Goal: Information Seeking & Learning: Learn about a topic

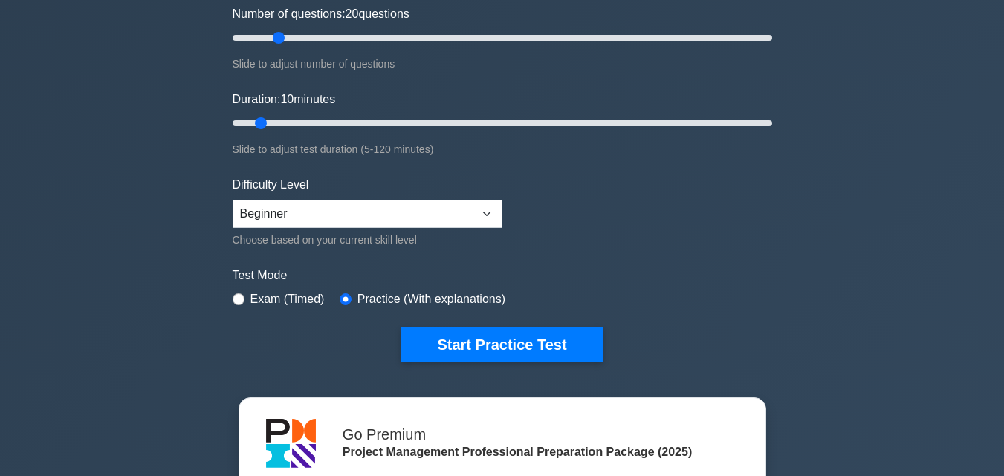
scroll to position [258, 0]
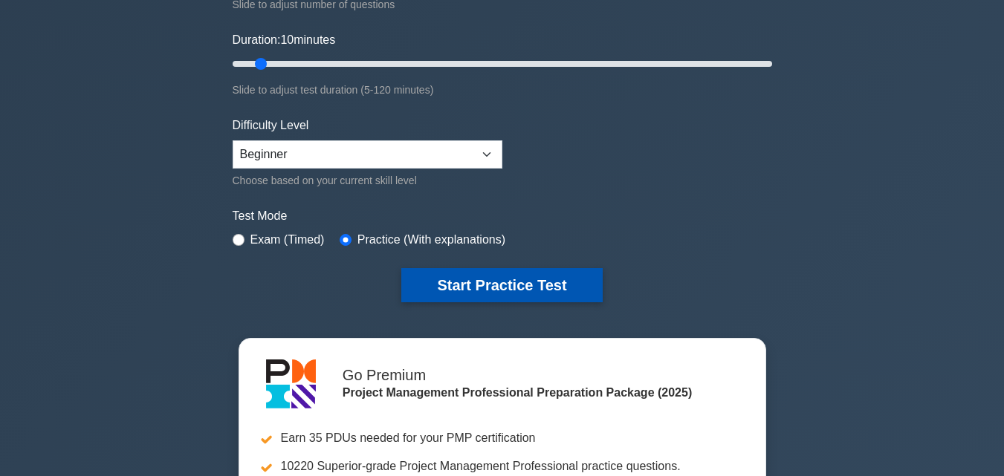
click at [524, 288] on button "Start Practice Test" at bounding box center [501, 285] width 201 height 34
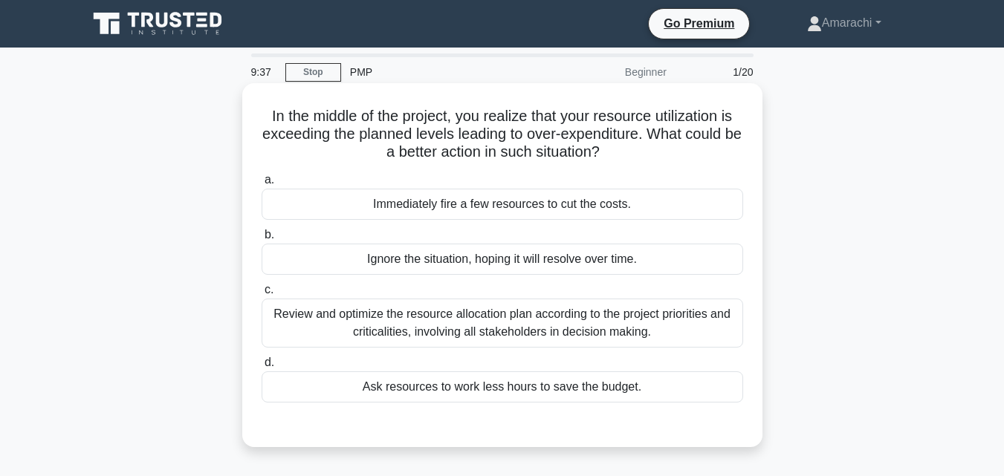
click at [473, 326] on div "Review and optimize the resource allocation plan according to the project prior…" at bounding box center [503, 323] width 482 height 49
click at [262, 295] on input "c. Review and optimize the resource allocation plan according to the project pr…" at bounding box center [262, 290] width 0 height 10
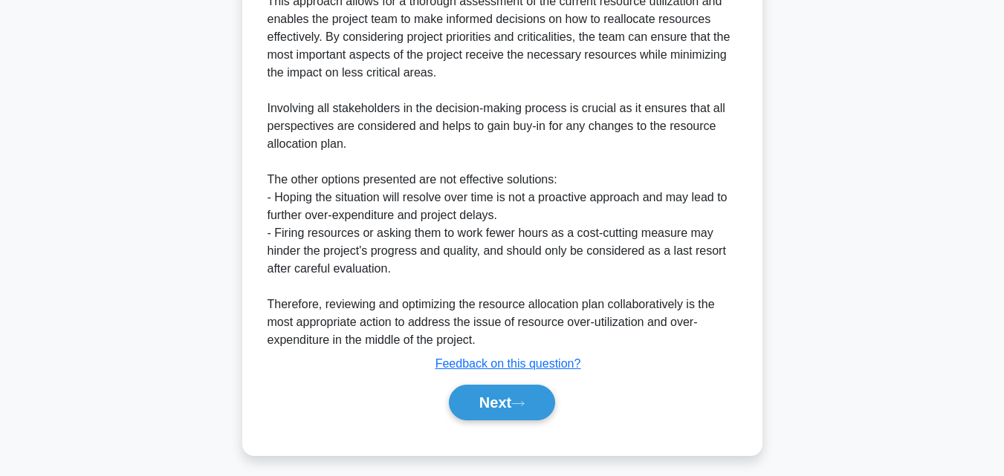
scroll to position [545, 0]
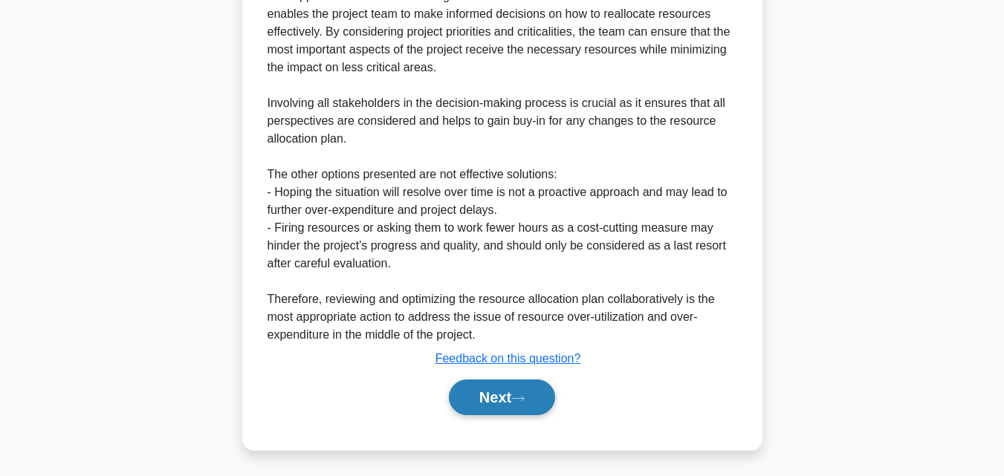
click at [486, 404] on button "Next" at bounding box center [502, 398] width 106 height 36
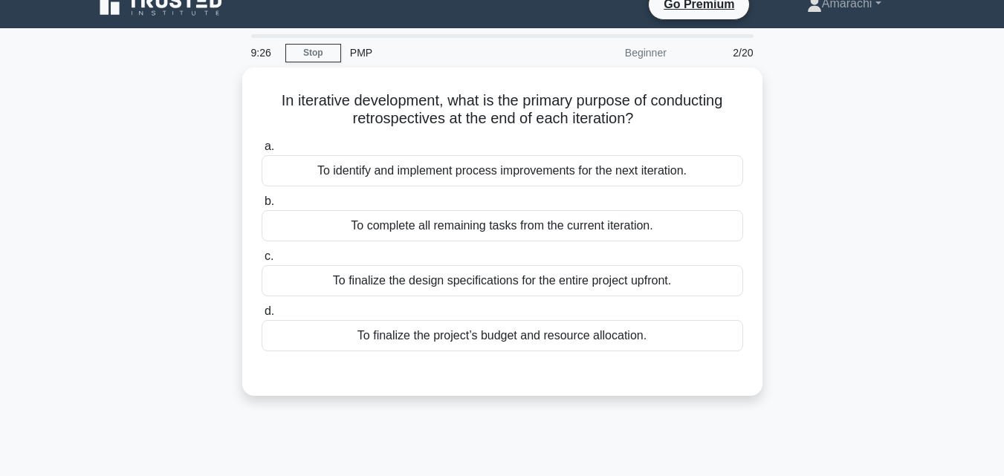
scroll to position [0, 0]
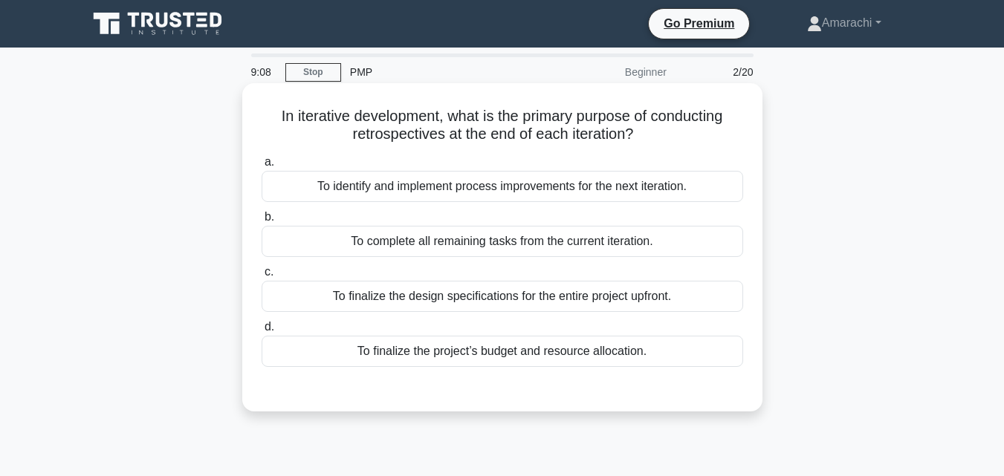
click at [439, 182] on div "To identify and implement process improvements for the next iteration." at bounding box center [503, 186] width 482 height 31
click at [262, 167] on input "a. To identify and implement process improvements for the next iteration." at bounding box center [262, 163] width 0 height 10
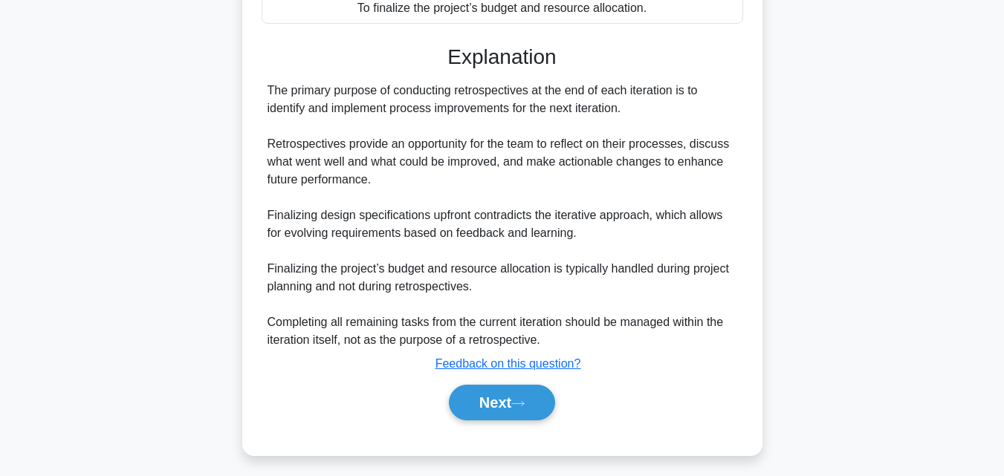
scroll to position [352, 0]
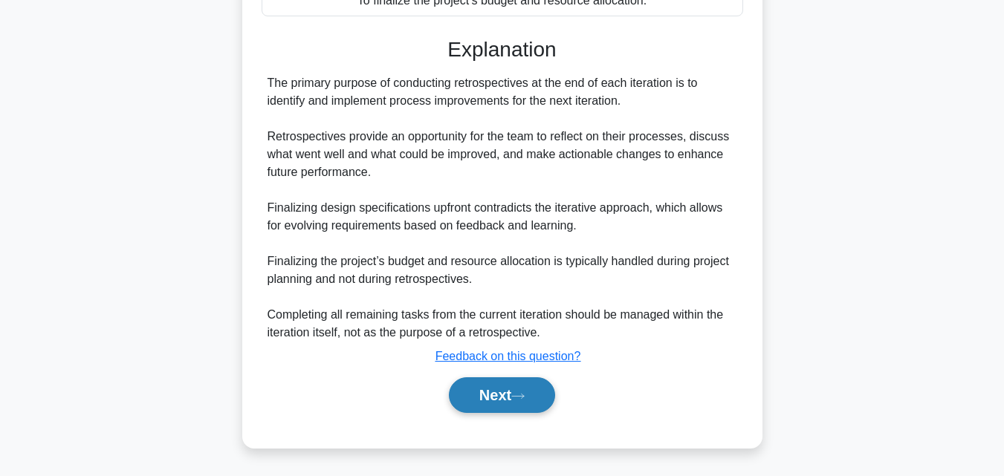
click at [473, 389] on button "Next" at bounding box center [502, 396] width 106 height 36
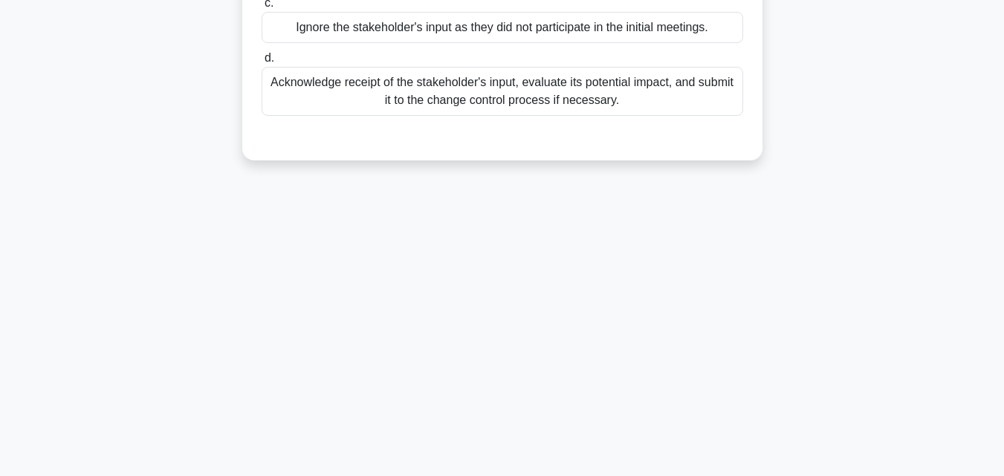
scroll to position [326, 0]
click at [1003, 6] on main "8:58 Stop PMP Beginner 3/20 During the definition of the project scope of an IT…" at bounding box center [502, 98] width 1004 height 755
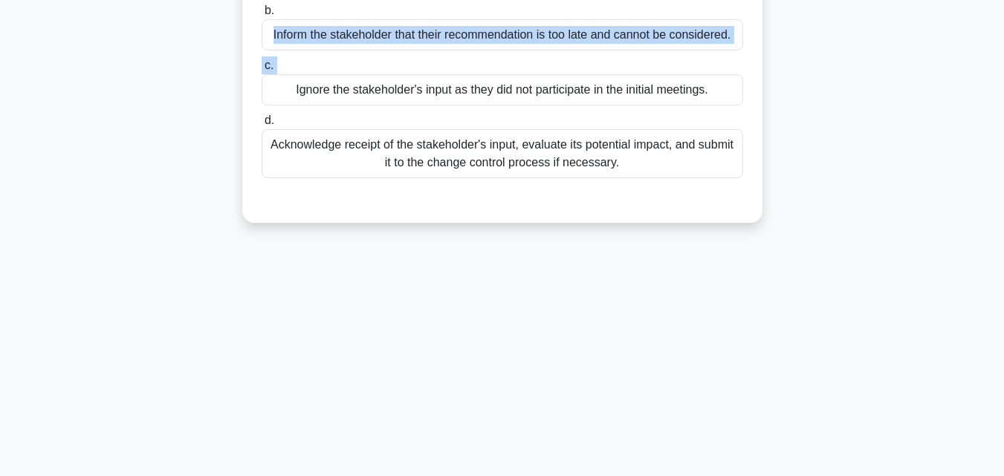
click at [1003, 6] on main "8:58 Stop PMP Beginner 3/20 During the definition of the project scope of an IT…" at bounding box center [502, 161] width 1004 height 755
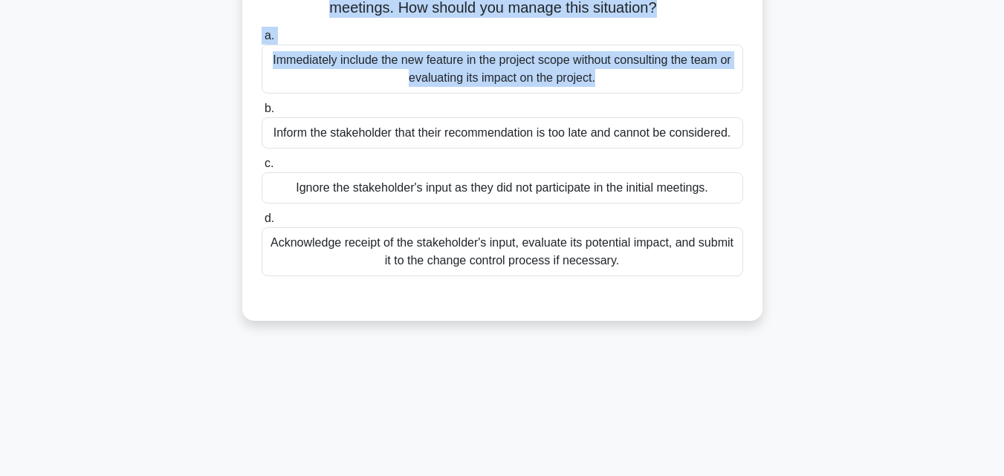
click at [1003, 6] on main "8:58 Stop PMP Beginner 3/20 During the definition of the project scope of an IT…" at bounding box center [502, 259] width 1004 height 755
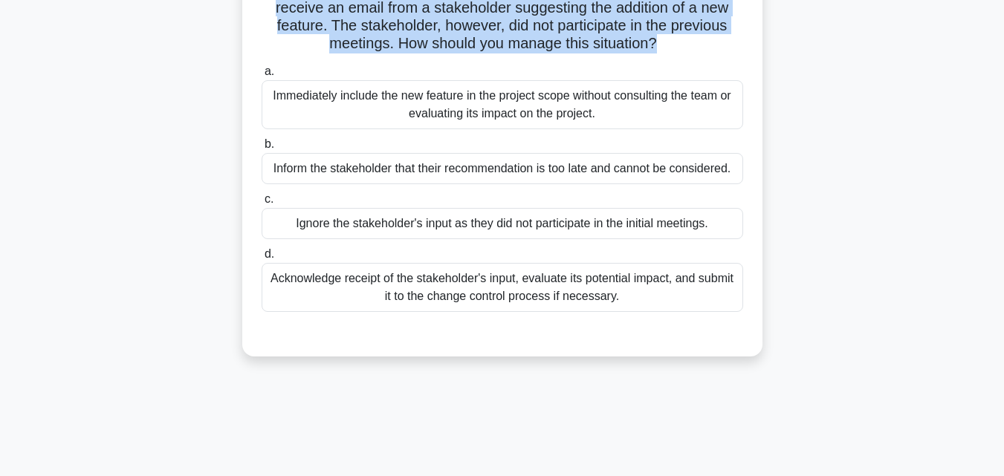
click at [1003, 6] on main "8:57 Stop PMP Beginner 3/20 During the definition of the project scope of an IT…" at bounding box center [502, 295] width 1004 height 755
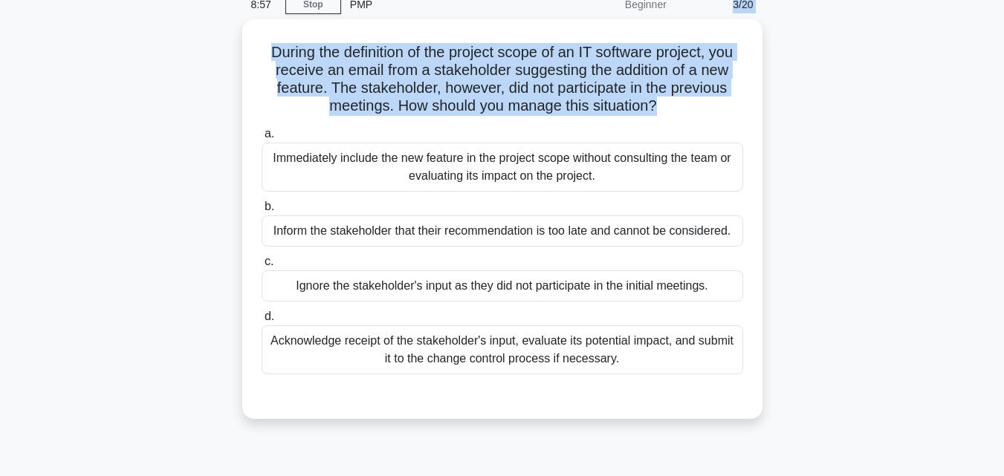
click at [1003, 6] on body "Go Premium Amarachi" at bounding box center [502, 333] width 1004 height 803
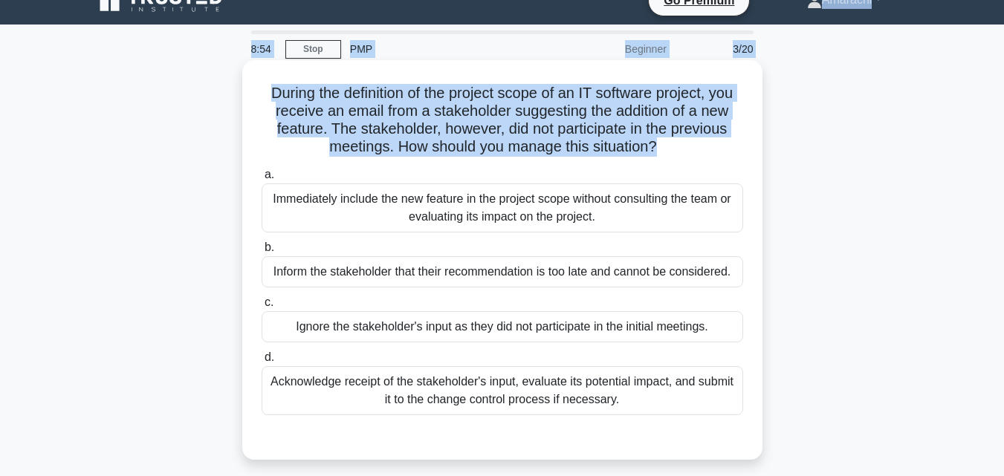
click at [593, 143] on h5 "During the definition of the project scope of an IT software project, you recei…" at bounding box center [502, 120] width 485 height 73
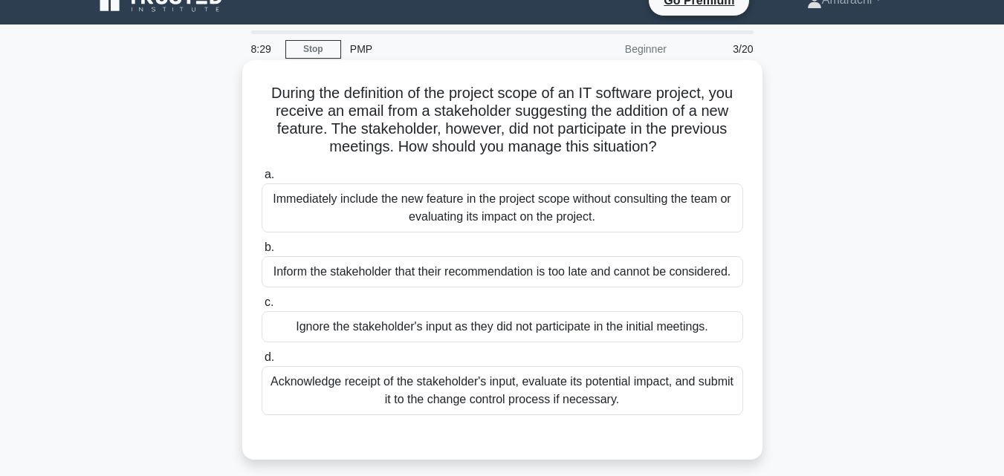
click at [416, 391] on div "Acknowledge receipt of the stakeholder's input, evaluate its potential impact, …" at bounding box center [503, 390] width 482 height 49
click at [262, 363] on input "d. Acknowledge receipt of the stakeholder's input, evaluate its potential impac…" at bounding box center [262, 358] width 0 height 10
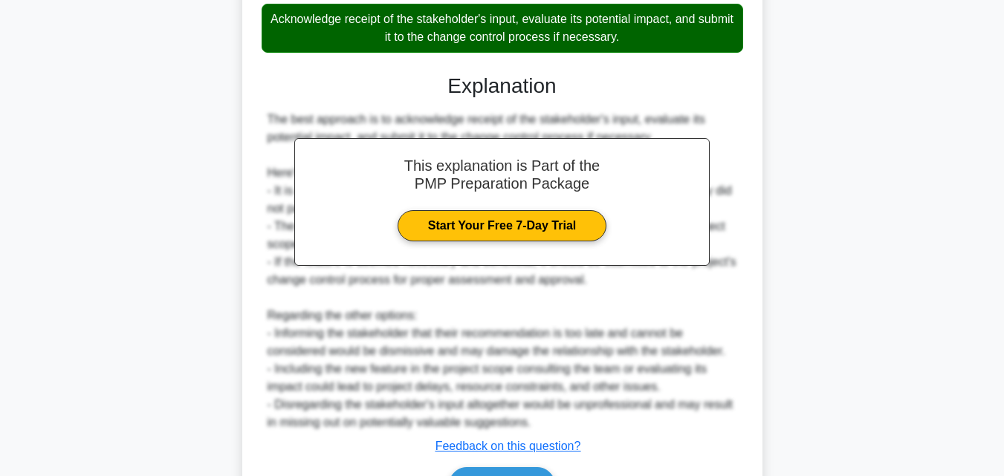
scroll to position [459, 0]
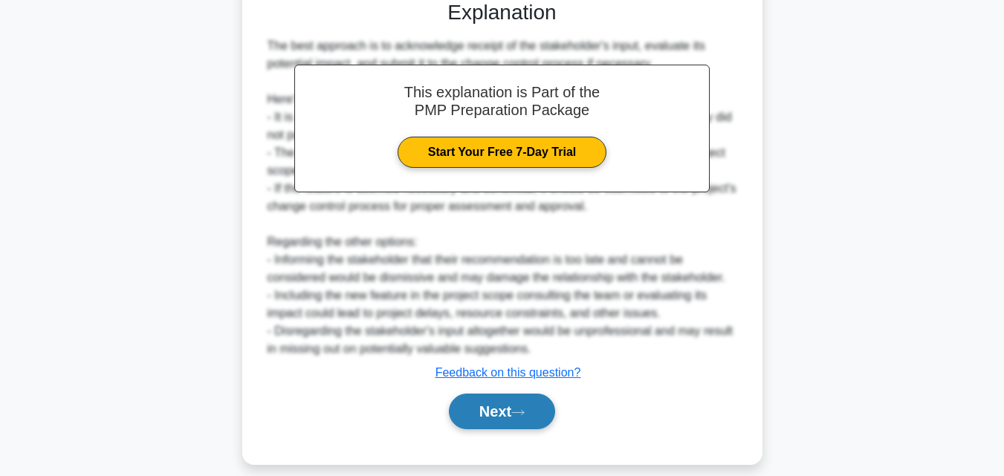
click at [525, 410] on icon at bounding box center [517, 413] width 13 height 8
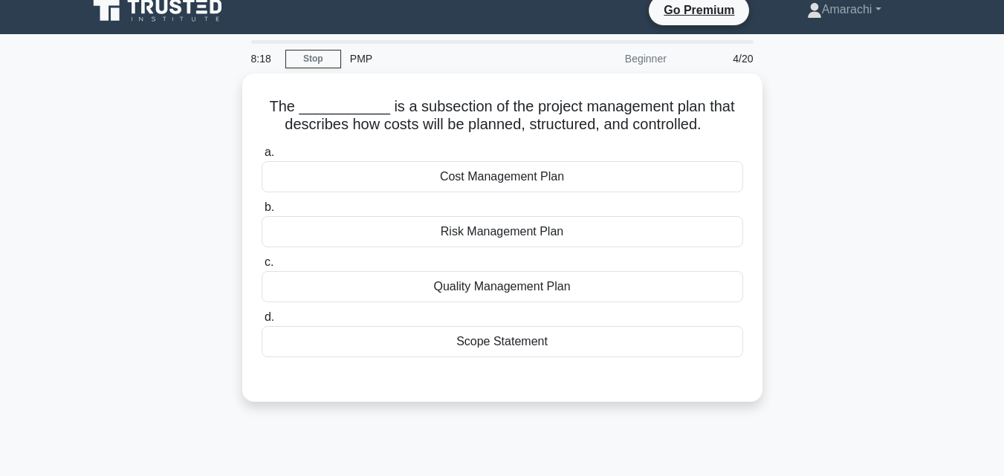
scroll to position [0, 0]
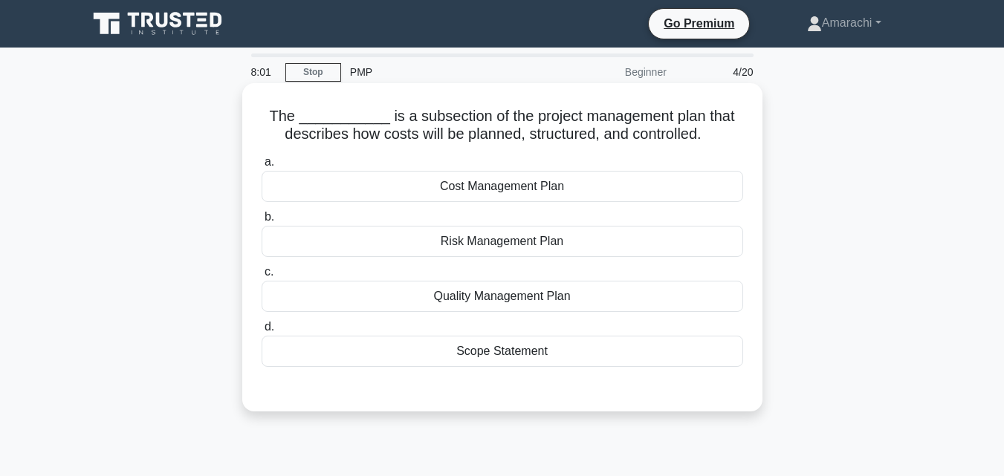
click at [487, 192] on div "Cost Management Plan" at bounding box center [503, 186] width 482 height 31
click at [262, 167] on input "a. Cost Management Plan" at bounding box center [262, 163] width 0 height 10
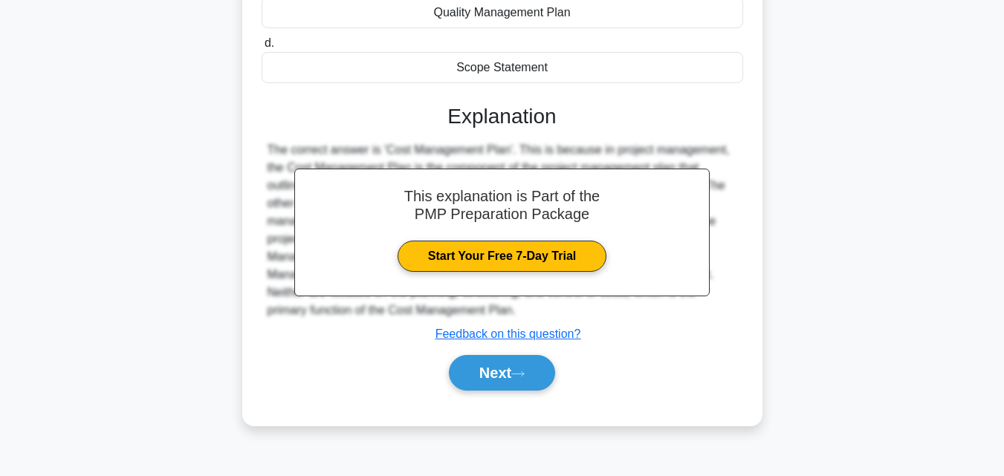
scroll to position [326, 0]
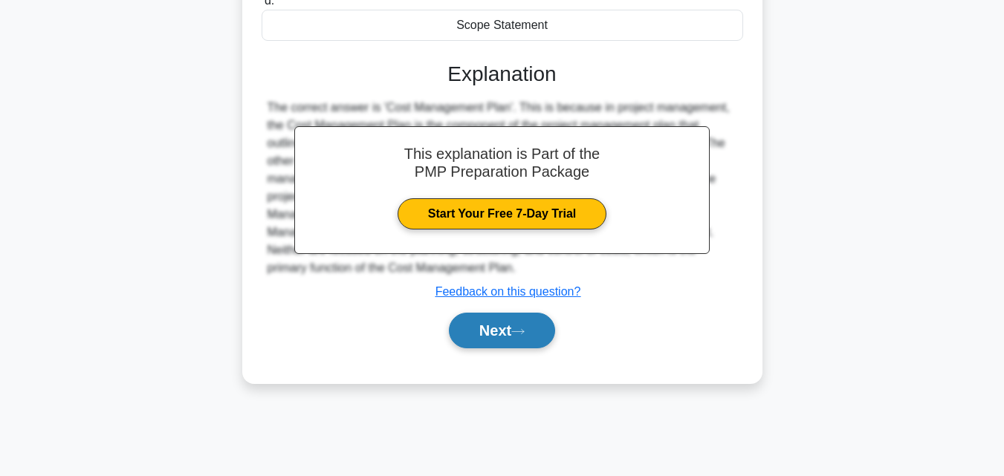
click at [525, 336] on icon at bounding box center [517, 332] width 13 height 8
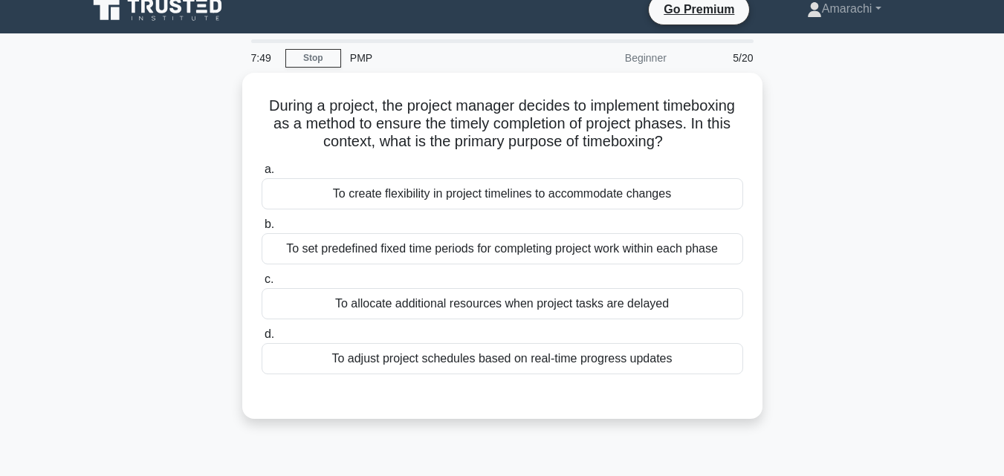
scroll to position [0, 0]
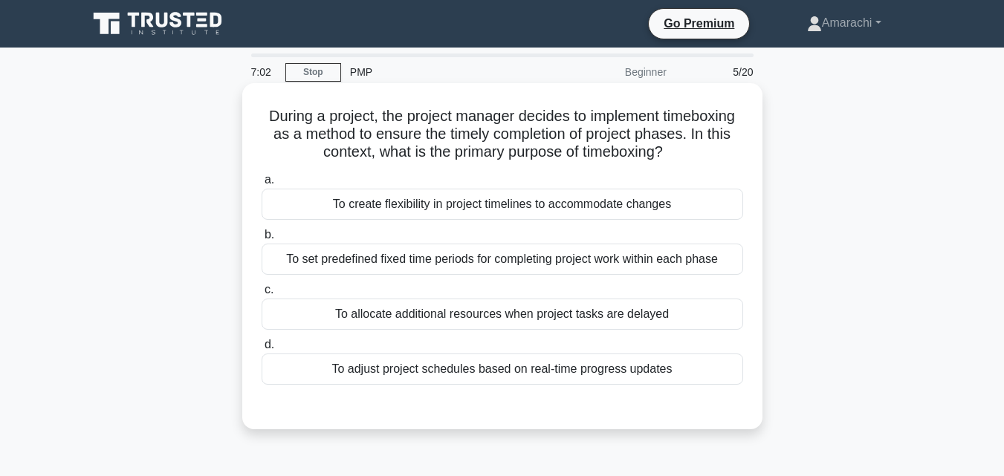
click at [374, 265] on div "To set predefined fixed time periods for completing project work within each ph…" at bounding box center [503, 259] width 482 height 31
click at [262, 240] on input "b. To set predefined fixed time periods for completing project work within each…" at bounding box center [262, 235] width 0 height 10
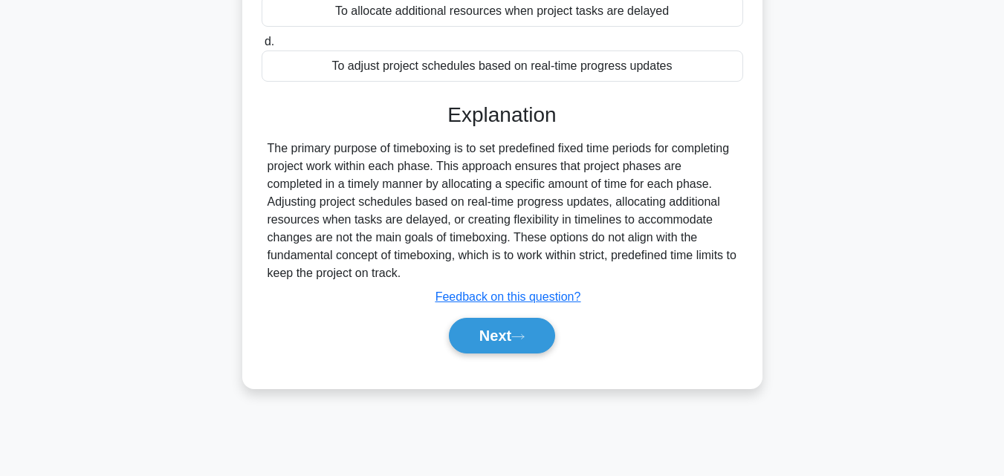
scroll to position [326, 0]
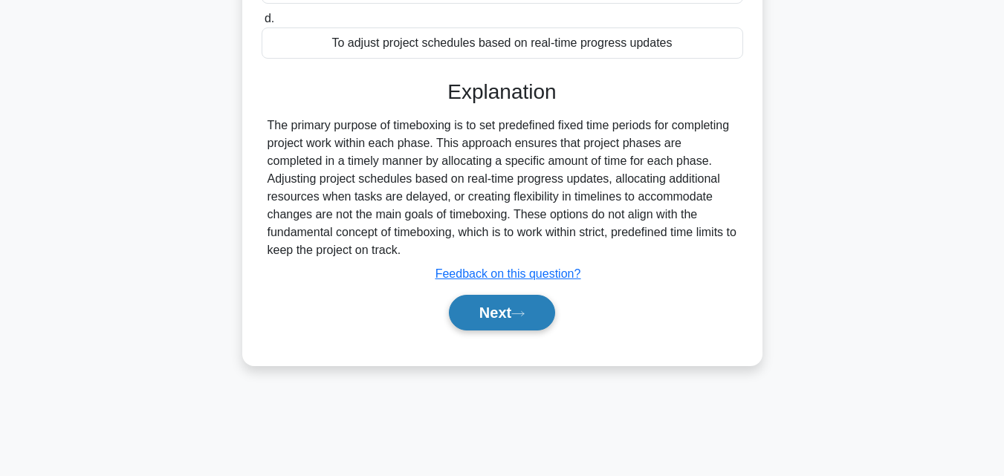
click at [544, 329] on button "Next" at bounding box center [502, 313] width 106 height 36
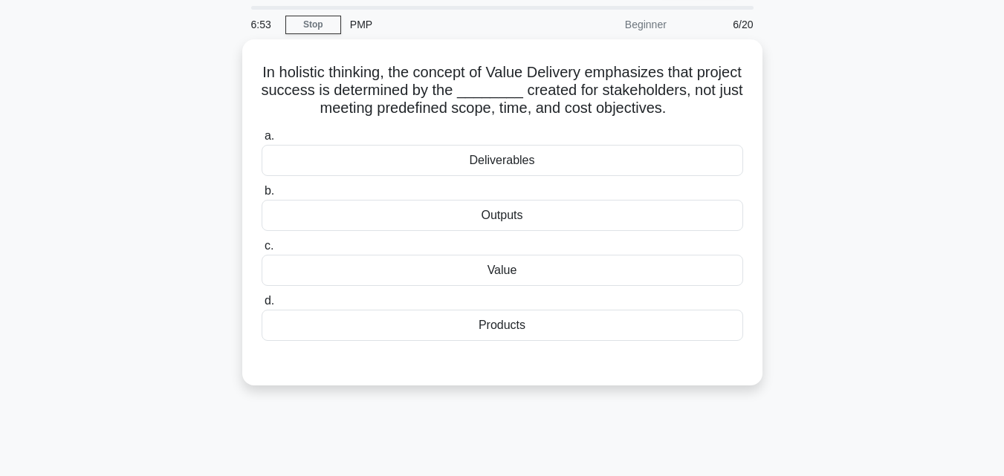
scroll to position [19, 0]
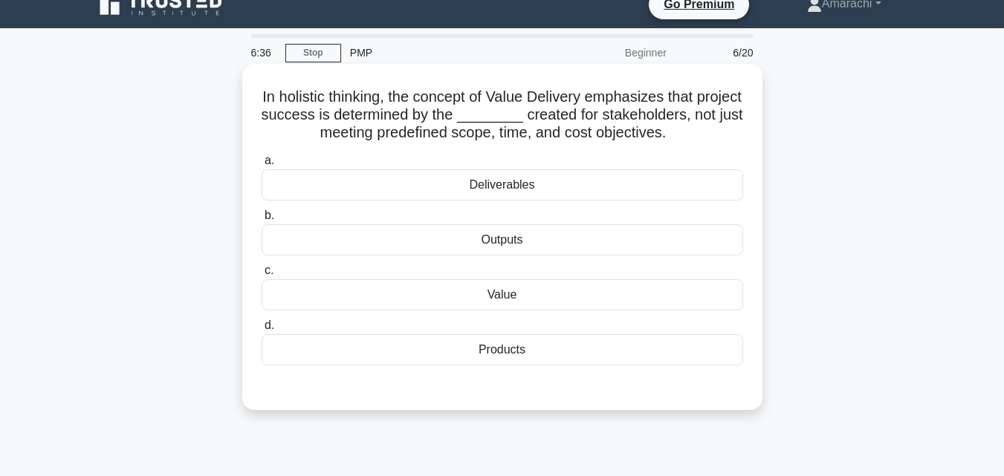
click at [439, 301] on div "Value" at bounding box center [503, 294] width 482 height 31
click at [262, 276] on input "c. Value" at bounding box center [262, 271] width 0 height 10
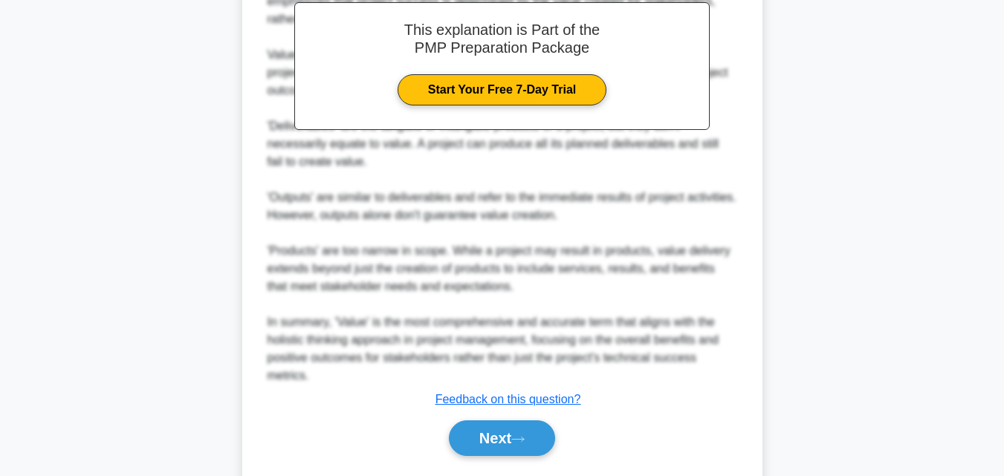
scroll to position [505, 0]
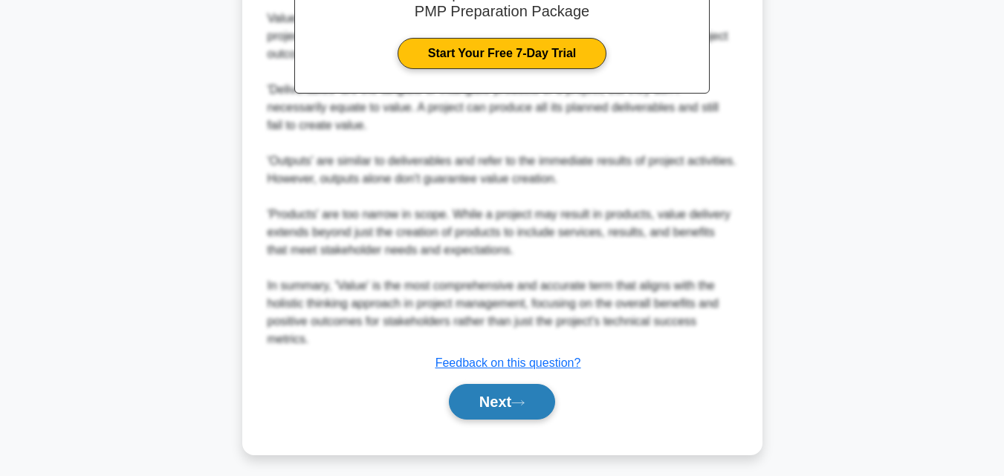
click at [524, 404] on icon at bounding box center [518, 403] width 12 height 4
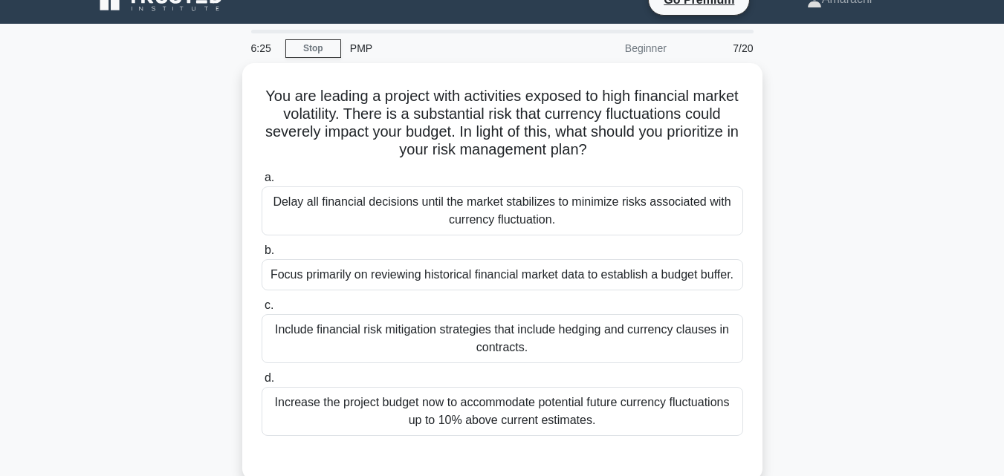
scroll to position [19, 0]
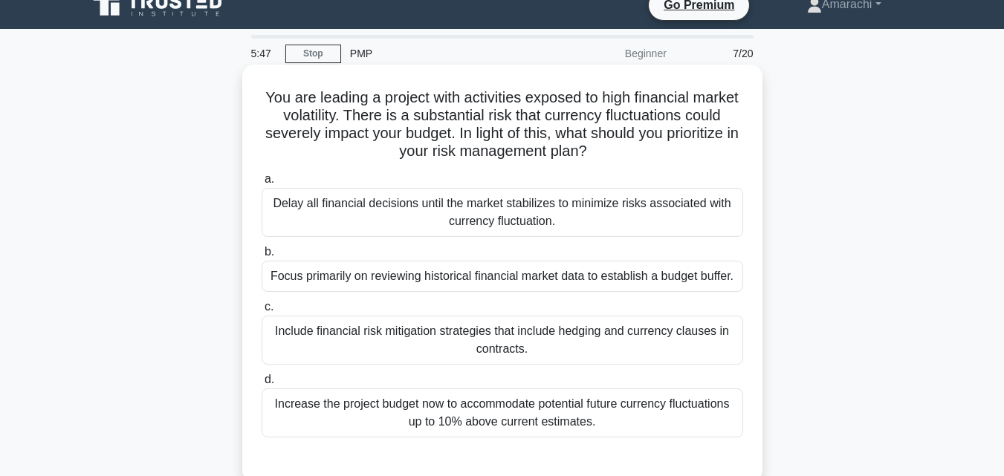
click at [378, 353] on div "Include financial risk mitigation strategies that include hedging and currency …" at bounding box center [503, 340] width 482 height 49
click at [262, 312] on input "c. Include financial risk mitigation strategies that include hedging and curren…" at bounding box center [262, 307] width 0 height 10
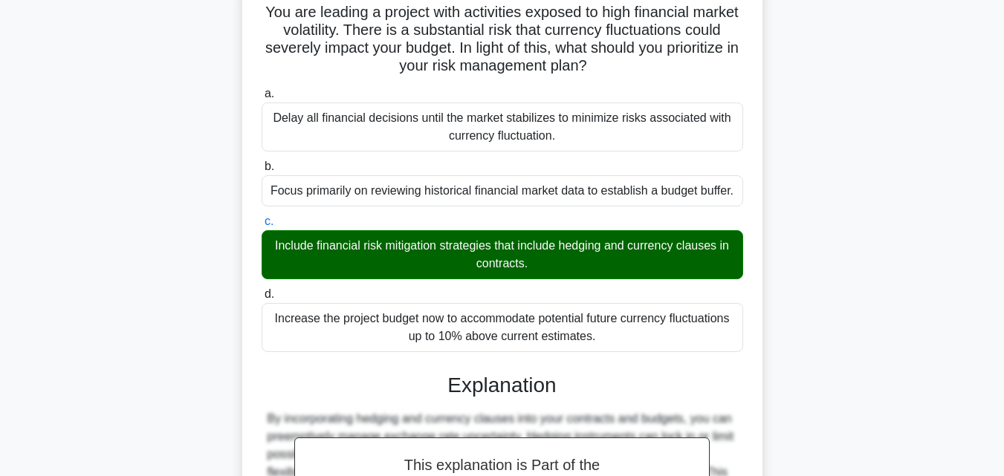
click at [1001, 467] on main "5:43 Stop PMP Beginner 7/20 You are leading a project with activities exposed t…" at bounding box center [502, 329] width 1004 height 779
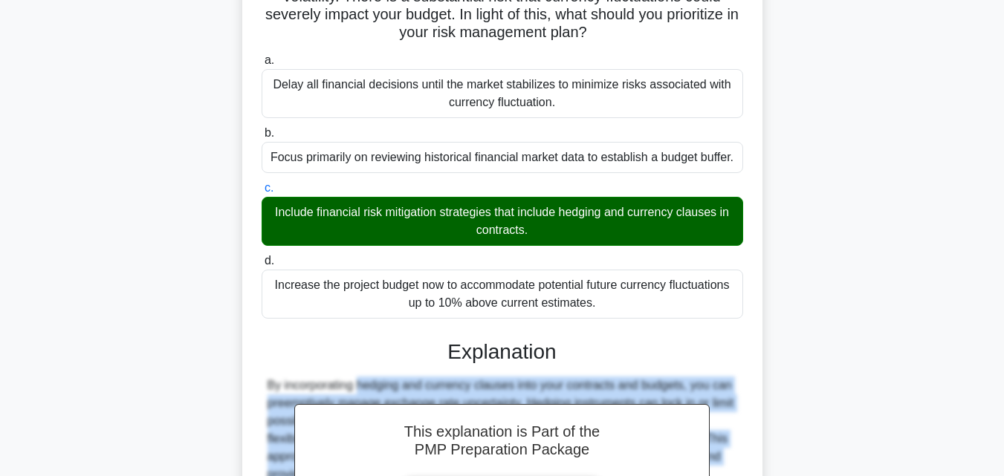
click at [1001, 467] on main "5:43 Stop PMP Beginner 7/20 You are leading a project with activities exposed t…" at bounding box center [502, 295] width 1004 height 779
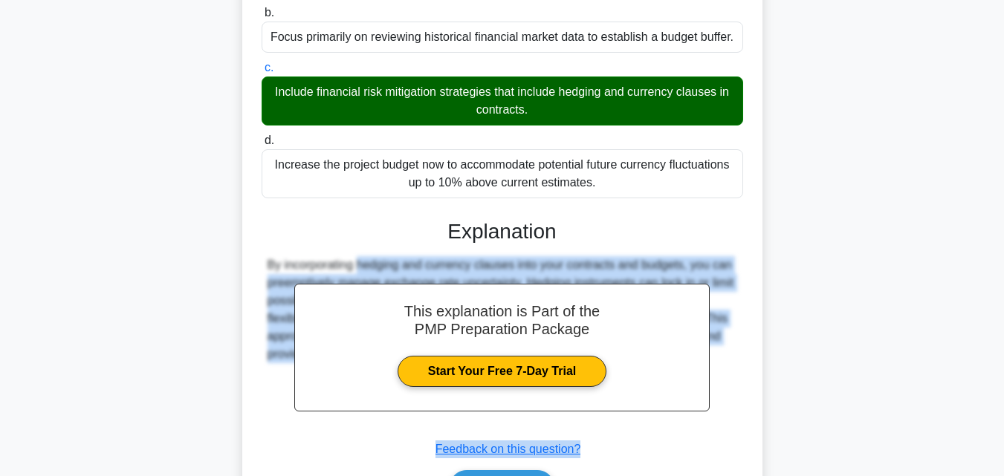
click at [1001, 467] on main "5:43 Stop PMP Beginner 7/20 You are leading a project with activities exposed t…" at bounding box center [502, 175] width 1004 height 779
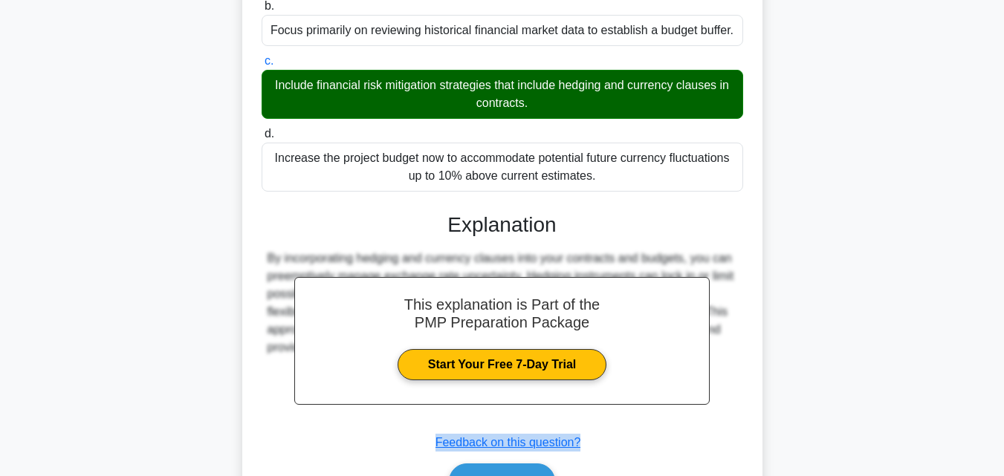
click at [1001, 467] on main "5:42 Stop PMP Beginner 7/20 You are leading a project with activities exposed t…" at bounding box center [502, 168] width 1004 height 779
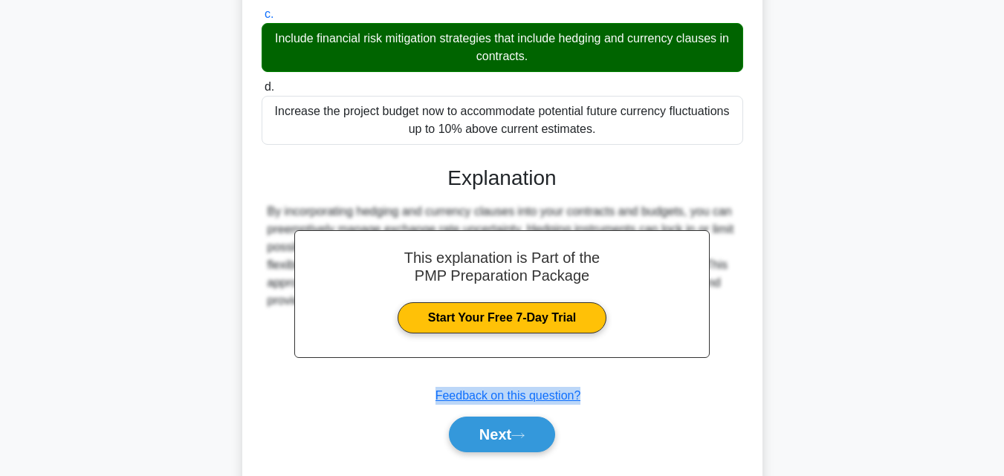
click at [1001, 467] on main "5:42 Stop PMP Beginner 7/20 You are leading a project with activities exposed t…" at bounding box center [502, 121] width 1004 height 779
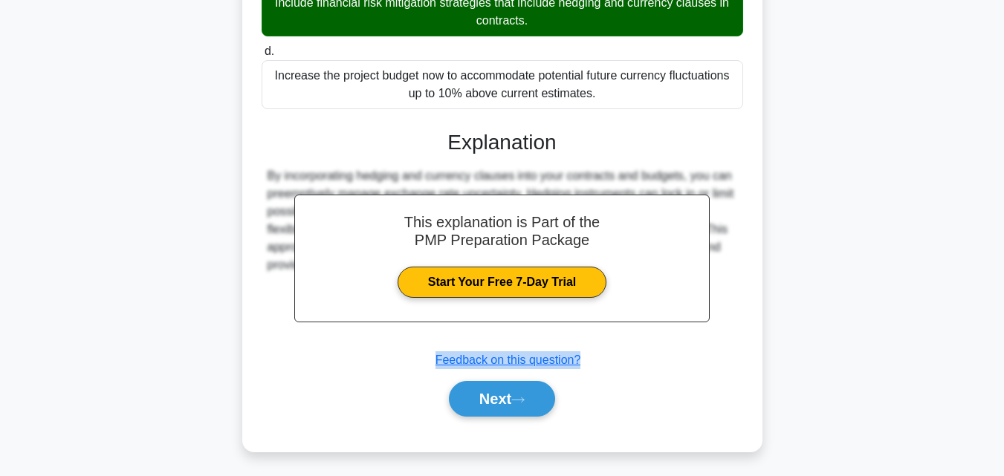
click at [1001, 467] on main "5:42 Stop PMP Beginner 7/20 You are leading a project with activities exposed t…" at bounding box center [502, 86] width 1004 height 779
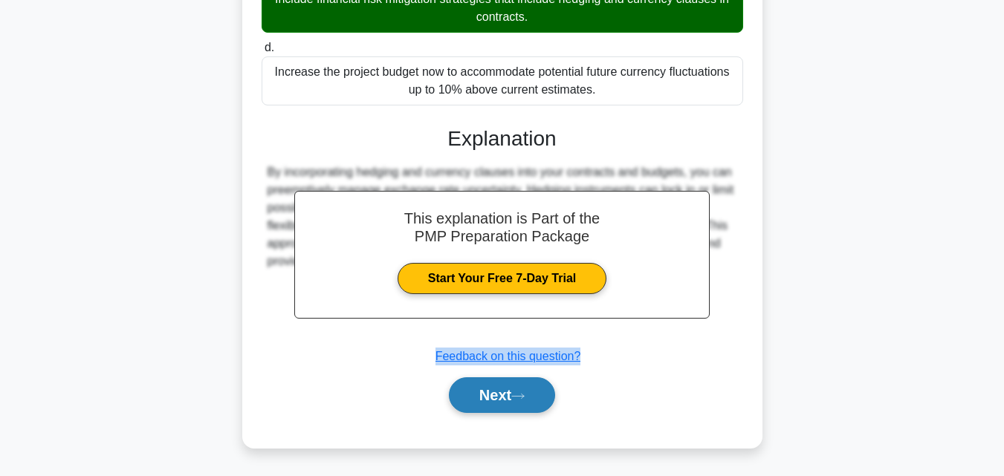
drag, startPoint x: 1001, startPoint y: 467, endPoint x: 525, endPoint y: 399, distance: 481.3
click at [525, 399] on main "5:41 Stop PMP Beginner 7/20 You are leading a project with activities exposed t…" at bounding box center [502, 86] width 1004 height 779
click at [525, 399] on icon at bounding box center [517, 396] width 13 height 8
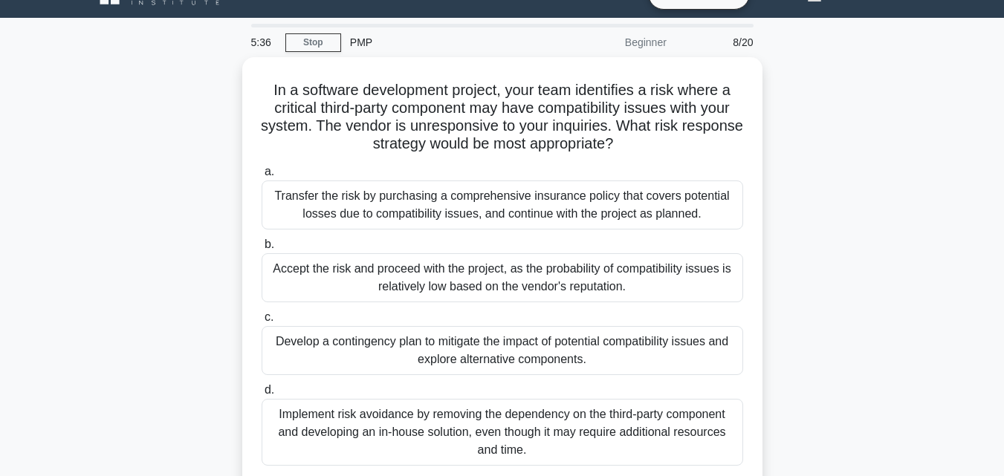
scroll to position [29, 0]
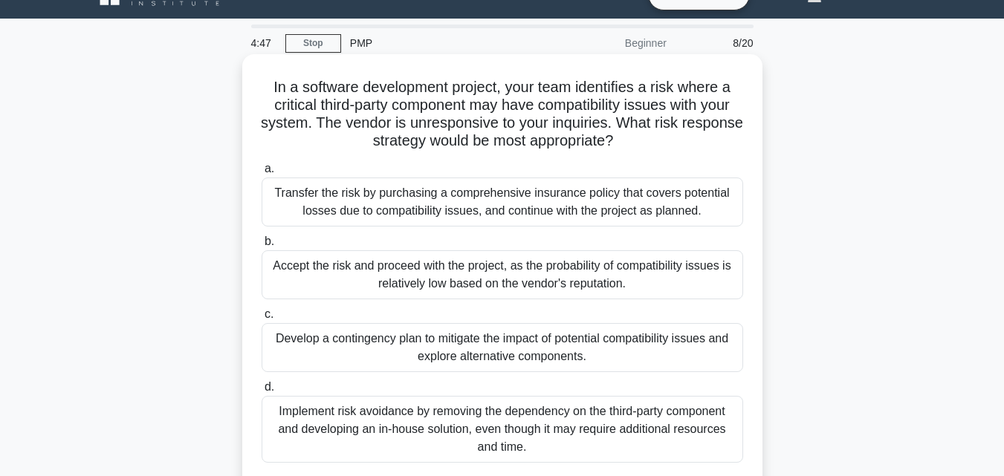
click at [414, 423] on div "Implement risk avoidance by removing the dependency on the third-party componen…" at bounding box center [503, 429] width 482 height 67
click at [262, 392] on input "d. Implement risk avoidance by removing the dependency on the third-party compo…" at bounding box center [262, 388] width 0 height 10
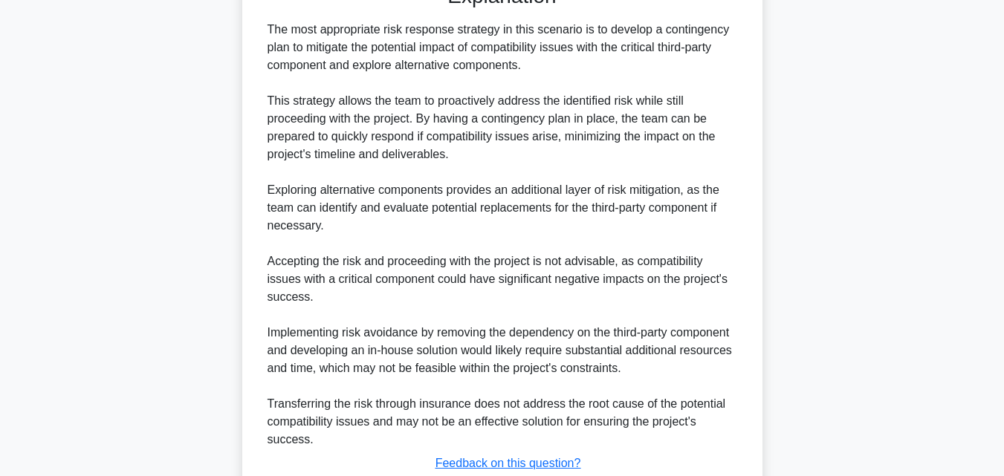
scroll to position [574, 0]
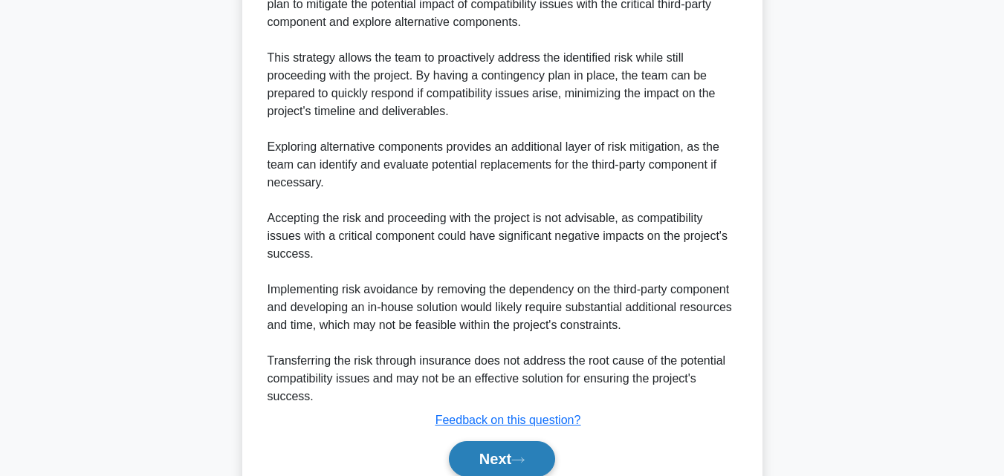
click at [525, 465] on icon at bounding box center [517, 460] width 13 height 8
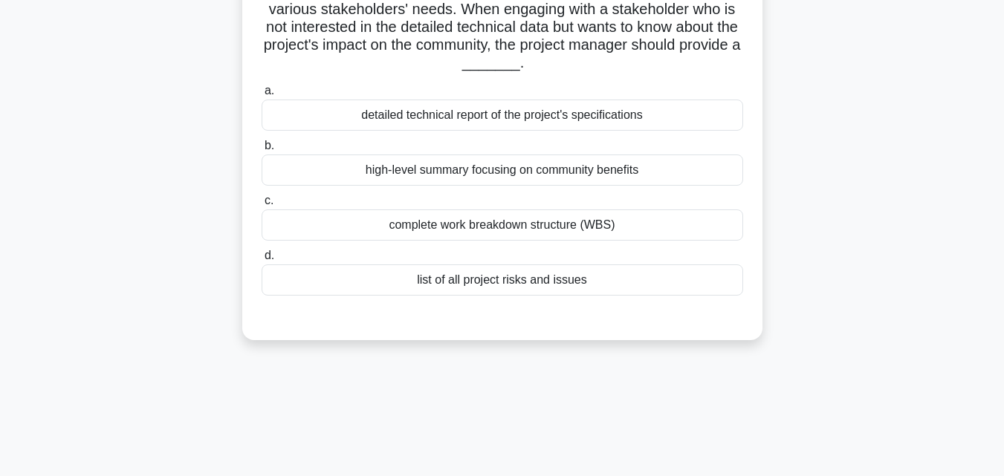
scroll to position [0, 0]
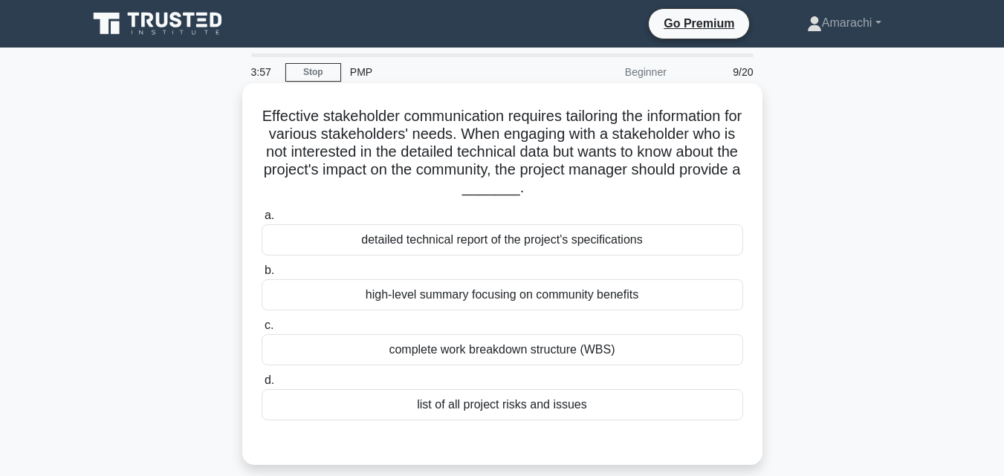
click at [436, 355] on div "complete work breakdown structure (WBS)" at bounding box center [503, 349] width 482 height 31
click at [262, 331] on input "c. complete work breakdown structure (WBS)" at bounding box center [262, 326] width 0 height 10
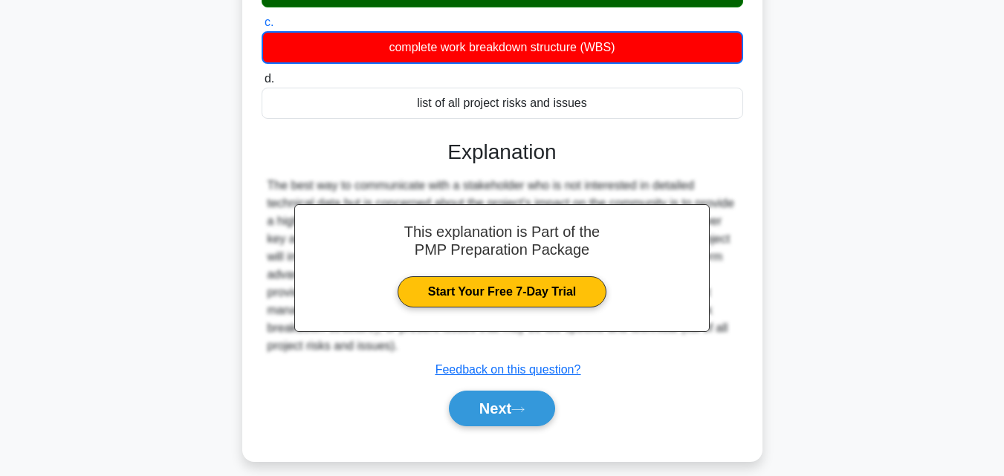
scroll to position [326, 0]
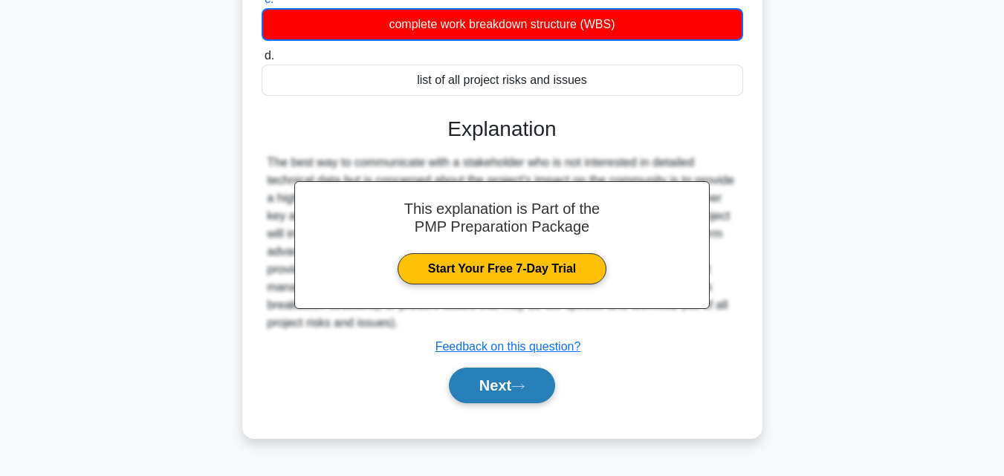
click at [469, 393] on button "Next" at bounding box center [502, 386] width 106 height 36
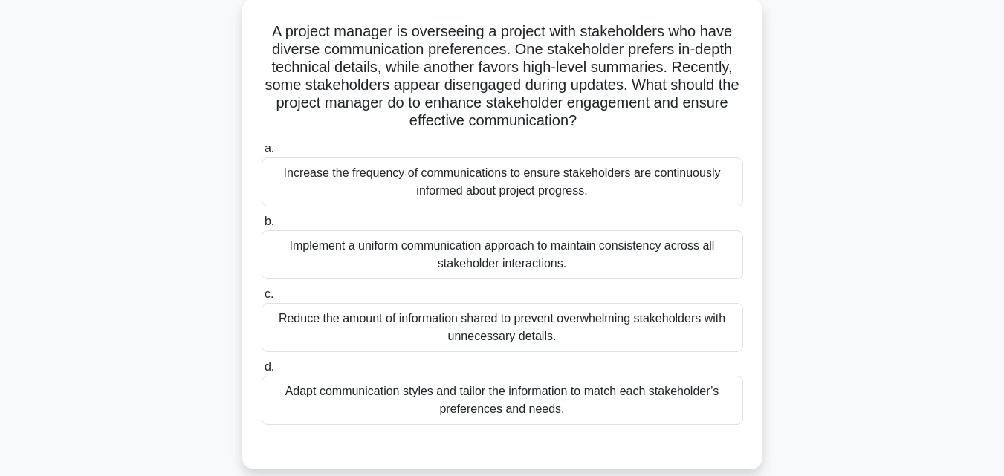
scroll to position [49, 0]
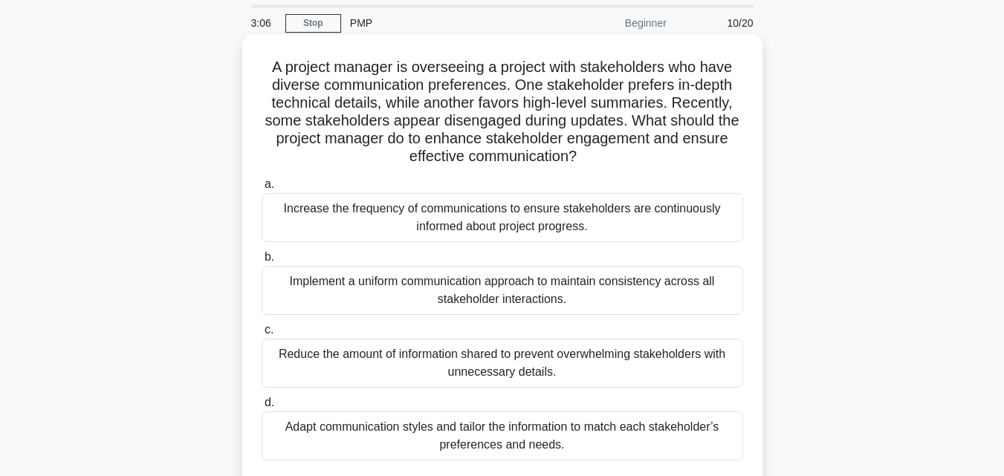
click at [392, 432] on div "Adapt communication styles and tailor the information to match each stakeholder…" at bounding box center [503, 436] width 482 height 49
click at [262, 408] on input "d. Adapt communication styles and tailor the information to match each stakehol…" at bounding box center [262, 403] width 0 height 10
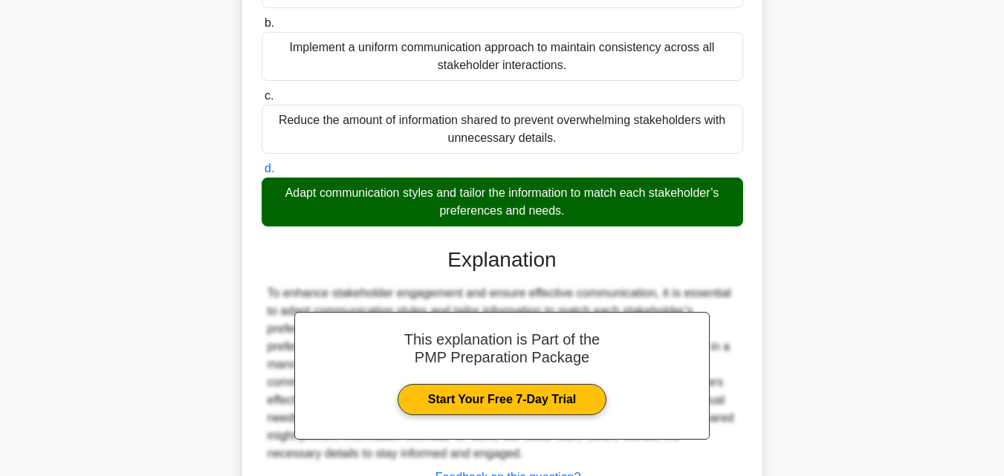
scroll to position [405, 0]
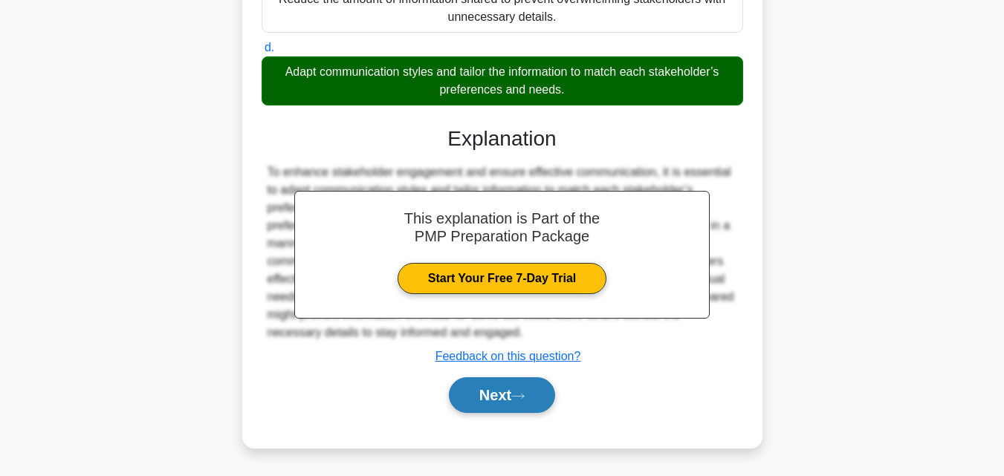
click at [479, 407] on button "Next" at bounding box center [502, 396] width 106 height 36
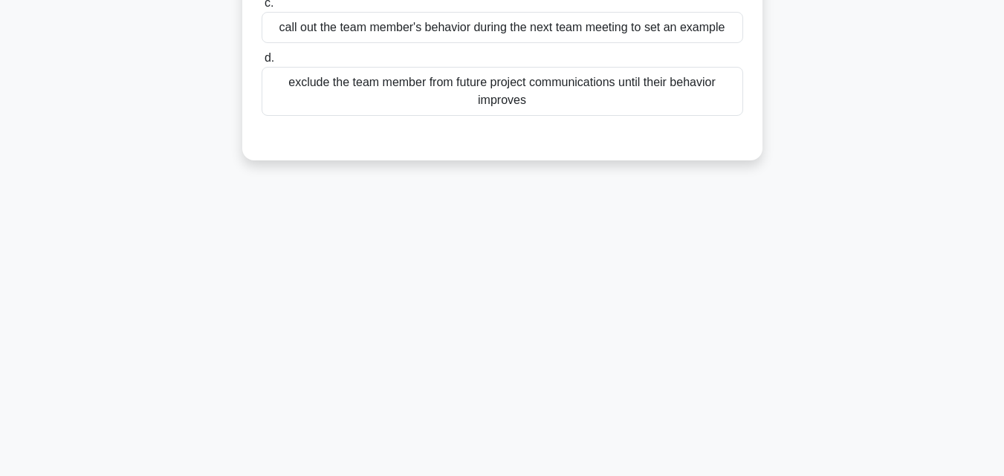
scroll to position [0, 0]
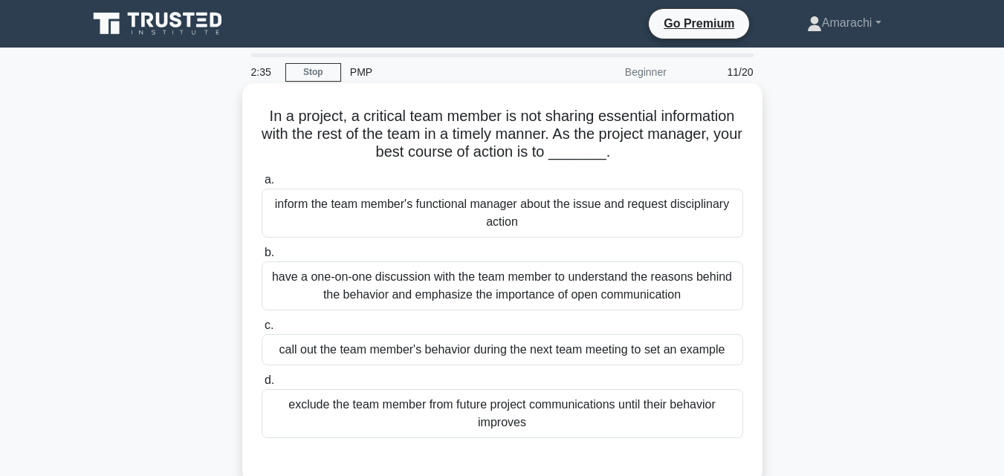
click at [448, 277] on div "have a one-on-one discussion with the team member to understand the reasons beh…" at bounding box center [503, 286] width 482 height 49
click at [262, 258] on input "b. have a one-on-one discussion with the team member to understand the reasons …" at bounding box center [262, 253] width 0 height 10
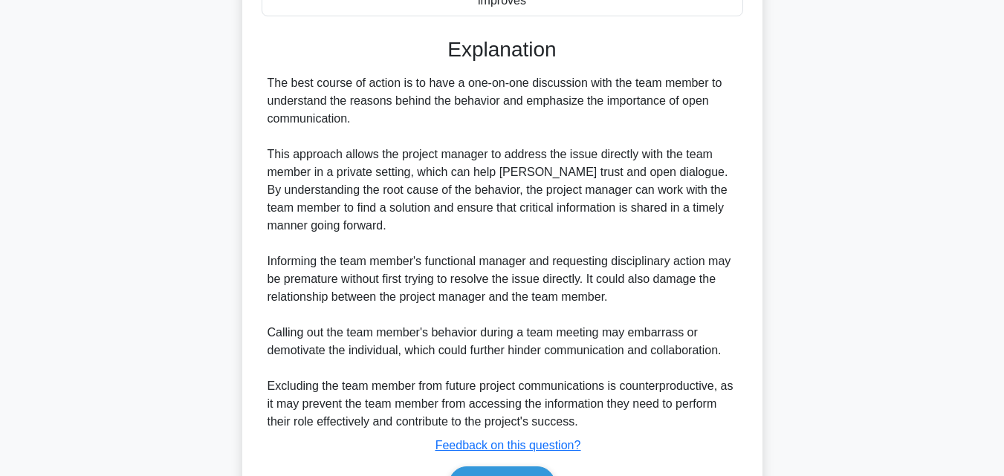
scroll to position [512, 0]
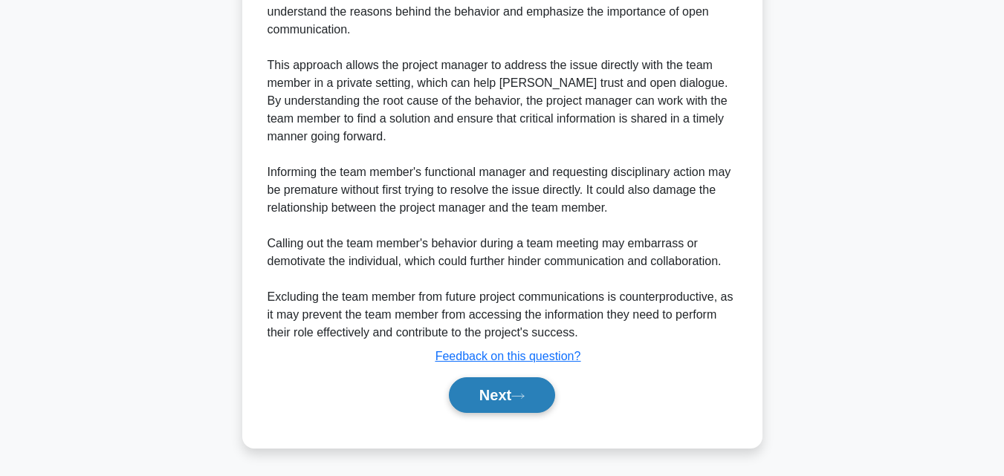
click at [484, 401] on button "Next" at bounding box center [502, 396] width 106 height 36
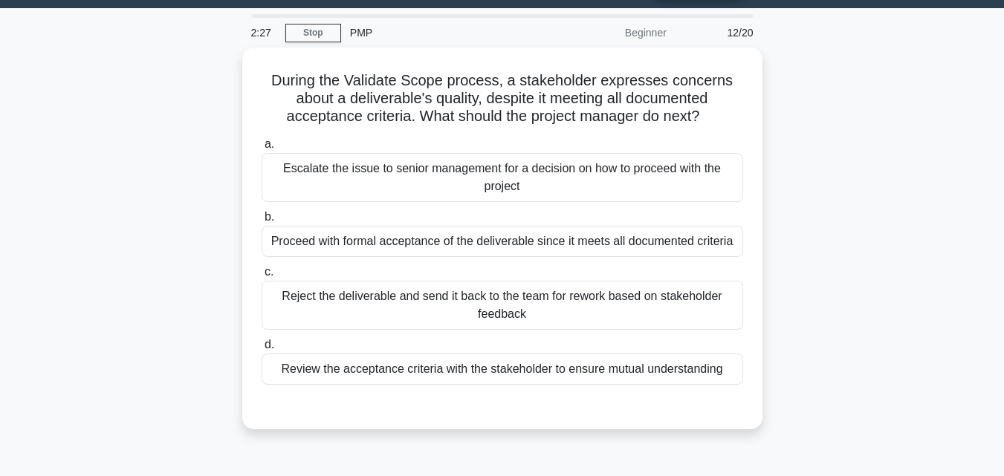
scroll to position [0, 0]
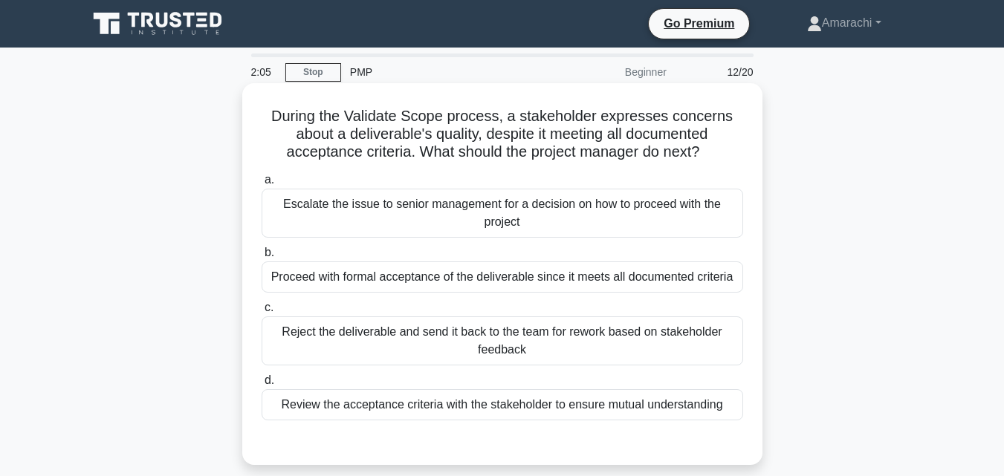
click at [632, 410] on div "Review the acceptance criteria with the stakeholder to ensure mutual understand…" at bounding box center [503, 404] width 482 height 31
click at [262, 386] on input "d. Review the acceptance criteria with the stakeholder to ensure mutual underst…" at bounding box center [262, 381] width 0 height 10
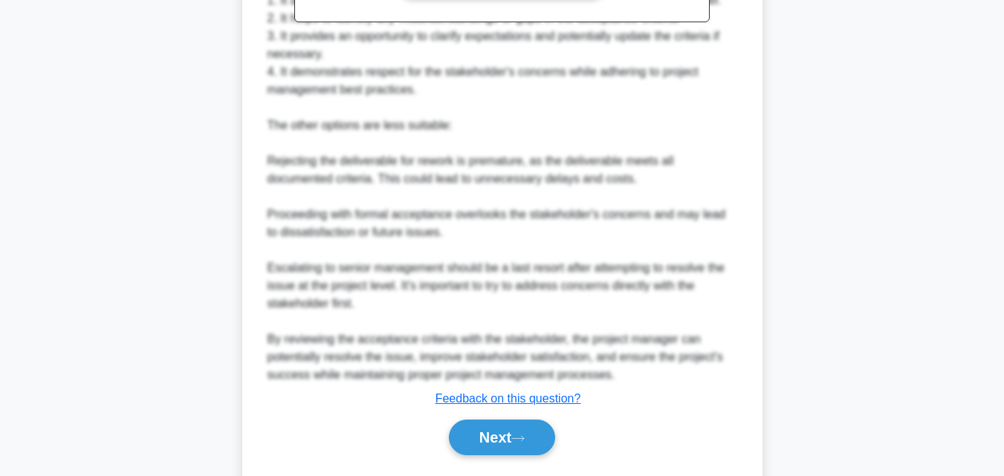
scroll to position [634, 0]
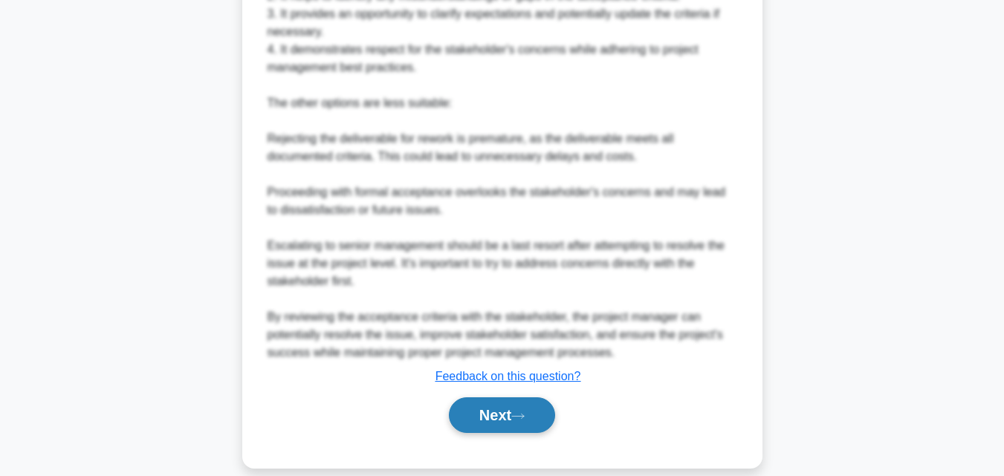
click at [520, 412] on button "Next" at bounding box center [502, 416] width 106 height 36
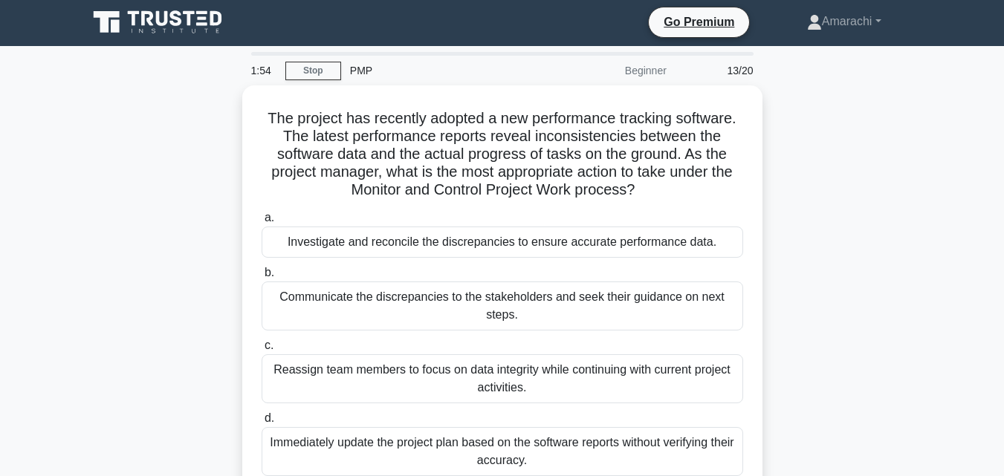
scroll to position [0, 0]
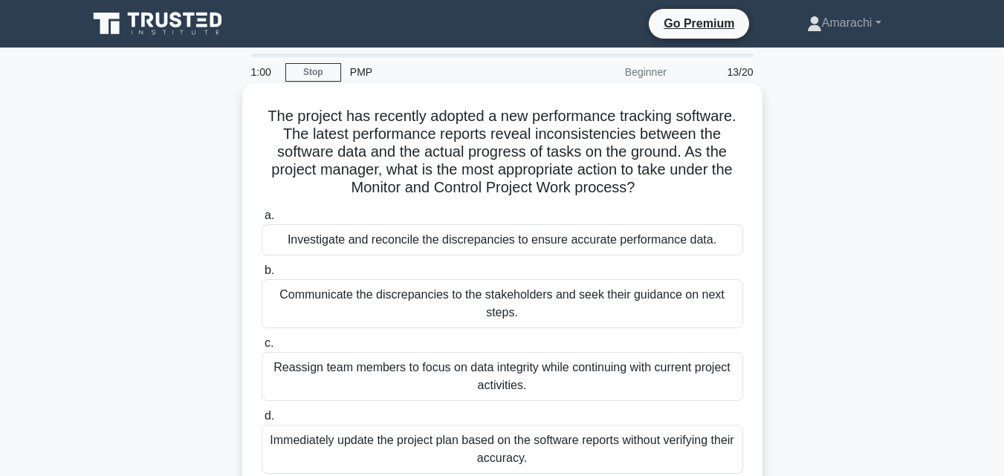
click at [501, 245] on div "Investigate and reconcile the discrepancies to ensure accurate performance data." at bounding box center [503, 239] width 482 height 31
click at [262, 221] on input "a. Investigate and reconcile the discrepancies to ensure accurate performance d…" at bounding box center [262, 216] width 0 height 10
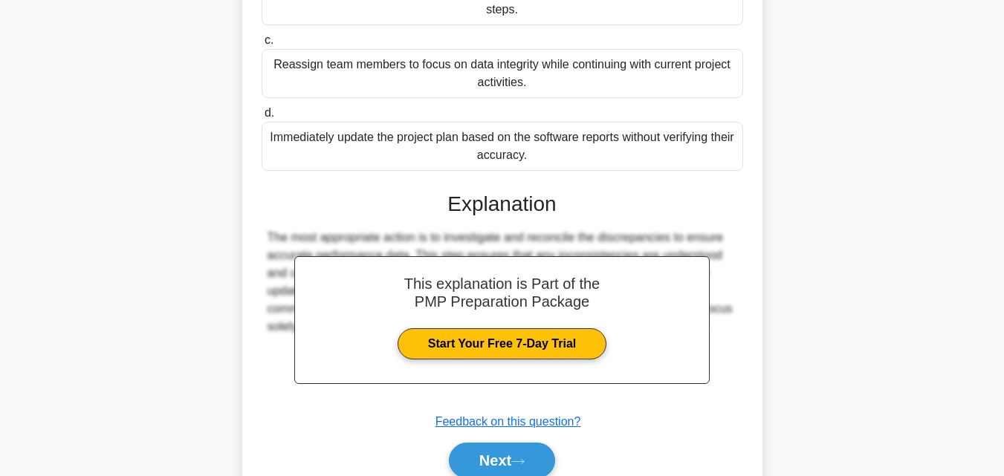
scroll to position [369, 0]
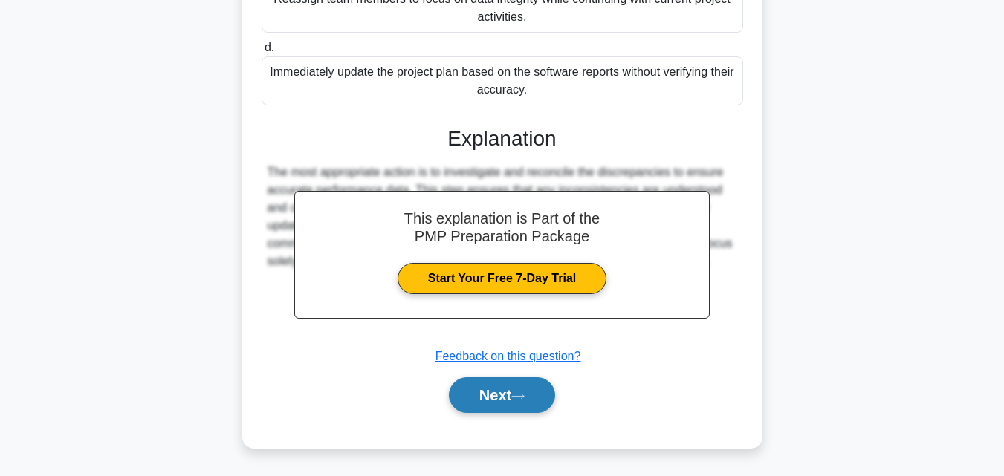
click at [497, 404] on button "Next" at bounding box center [502, 396] width 106 height 36
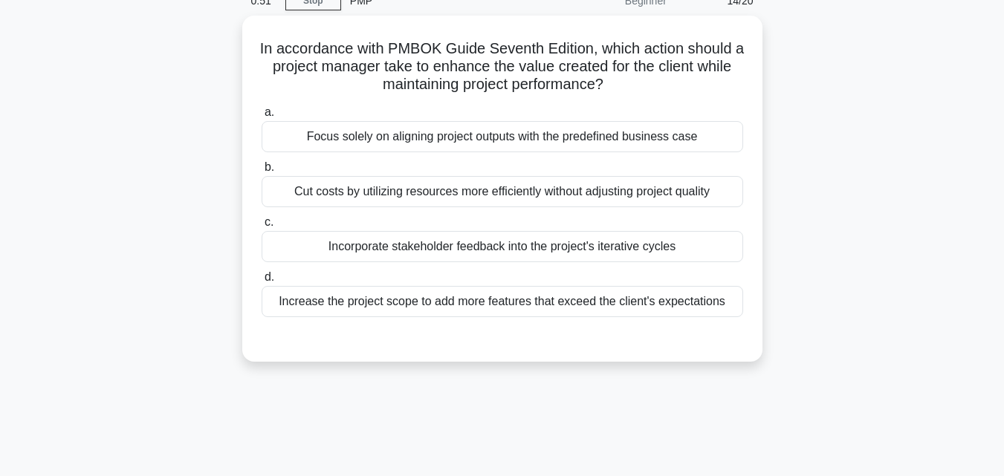
scroll to position [59, 0]
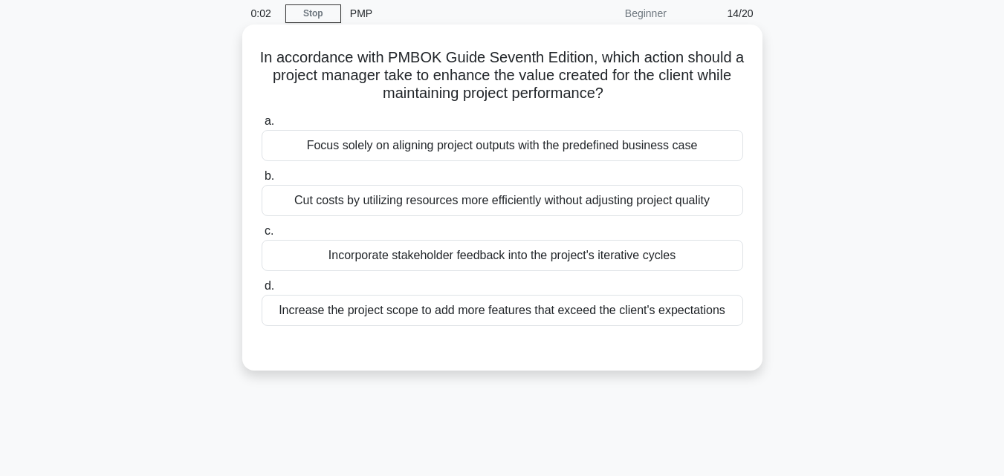
click at [502, 201] on div "Cut costs by utilizing resources more efficiently without adjusting project qua…" at bounding box center [503, 200] width 482 height 31
click at [262, 181] on input "b. Cut costs by utilizing resources more efficiently without adjusting project …" at bounding box center [262, 177] width 0 height 10
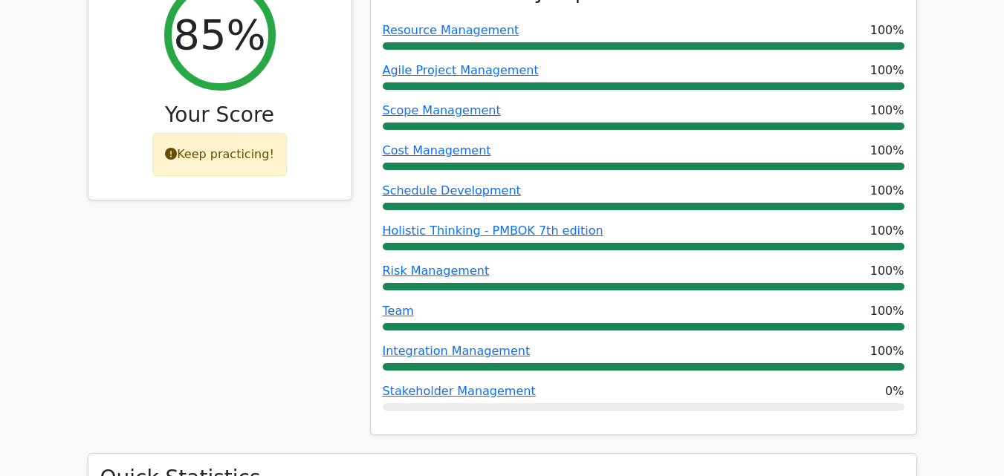
scroll to position [713, 0]
